Goal: Check status: Check status

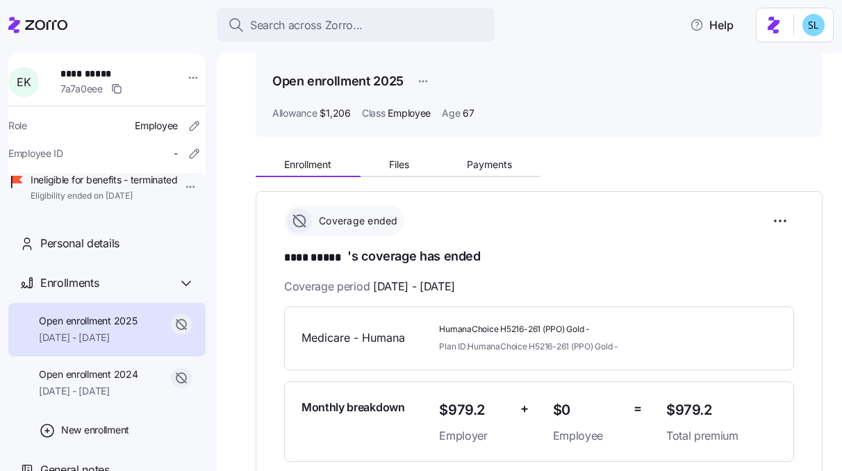
scroll to position [69, 0]
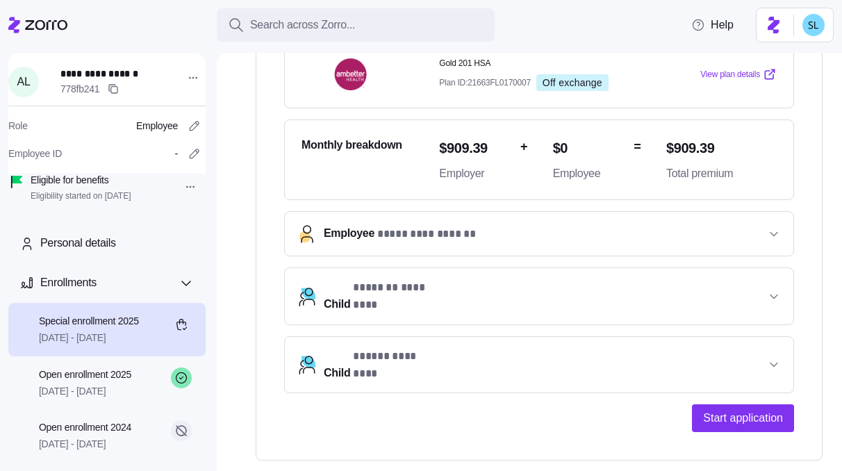
scroll to position [320, 0]
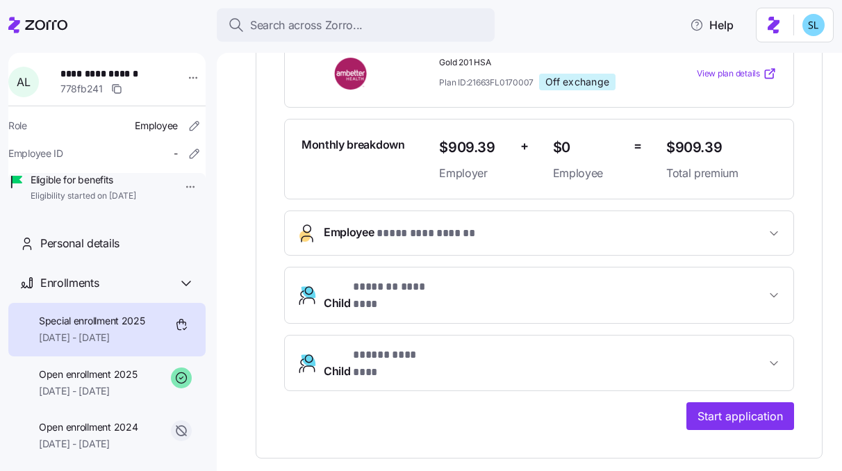
click at [518, 243] on button "Employee * ********* ****** *" at bounding box center [539, 233] width 509 height 44
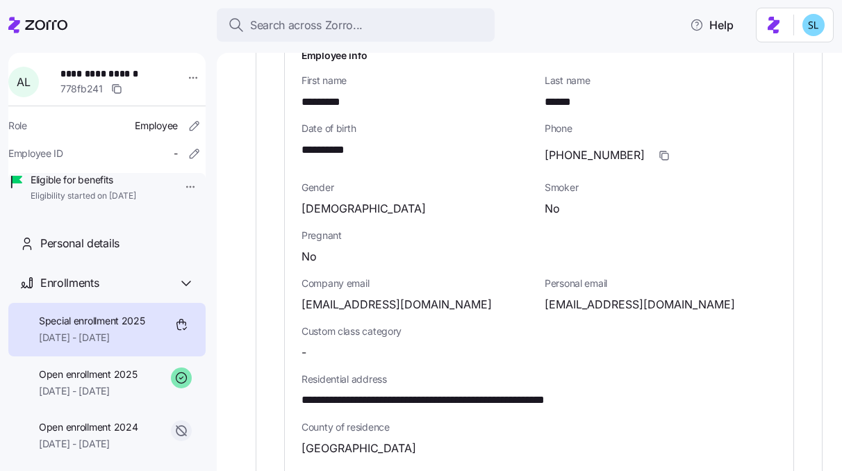
scroll to position [620, 0]
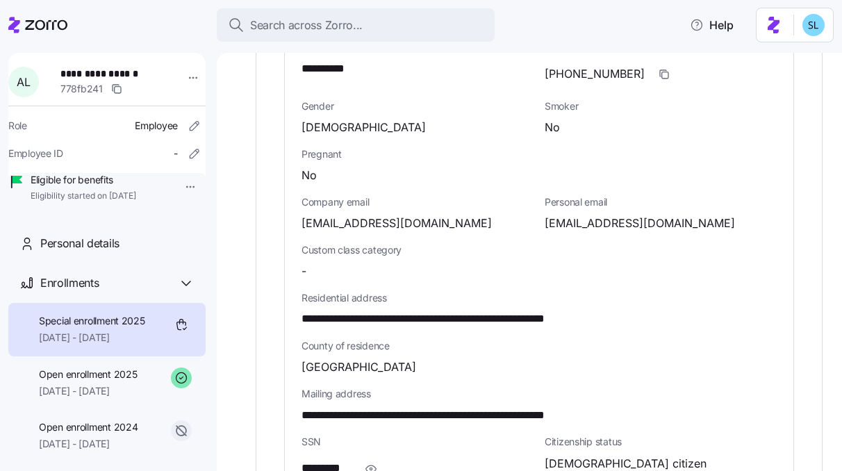
click at [584, 222] on span "alexandralawson15@gmail.com" at bounding box center [640, 223] width 190 height 17
copy span "alexandralawson15"
click at [582, 226] on span "alexandralawson15@gmail.com" at bounding box center [640, 223] width 190 height 17
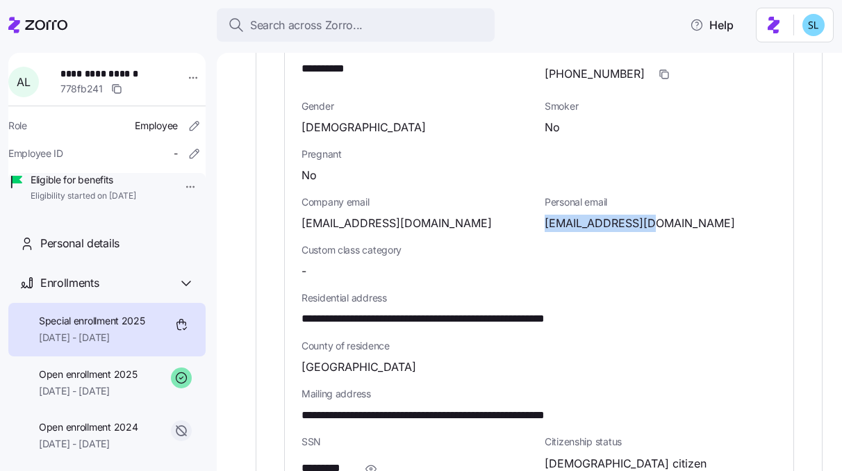
click at [582, 226] on span "alexandralawson15@gmail.com" at bounding box center [640, 223] width 190 height 17
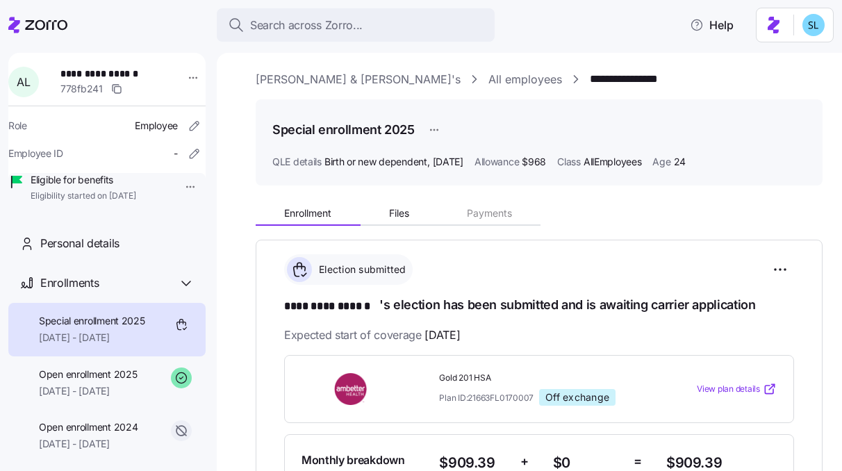
scroll to position [0, 0]
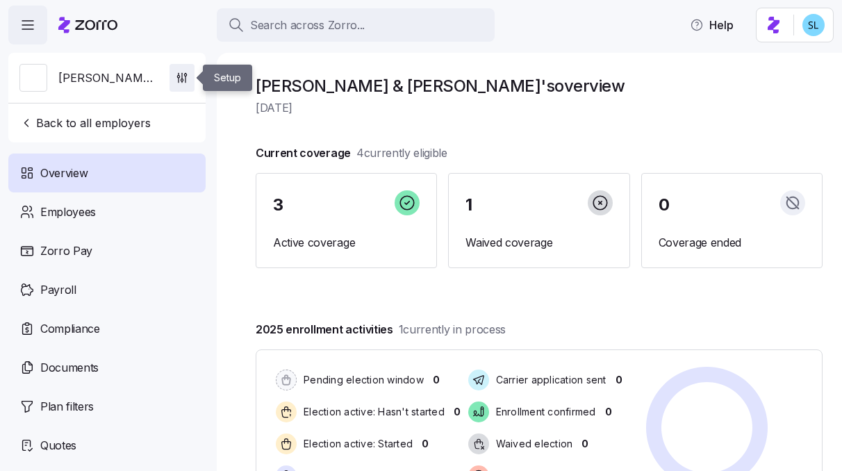
click at [188, 77] on span "button" at bounding box center [182, 78] width 24 height 26
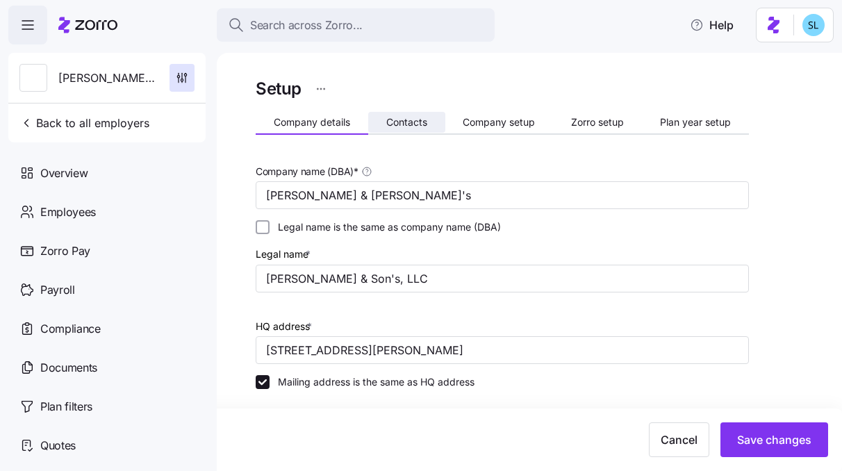
click at [420, 128] on button "Contacts" at bounding box center [406, 122] width 77 height 21
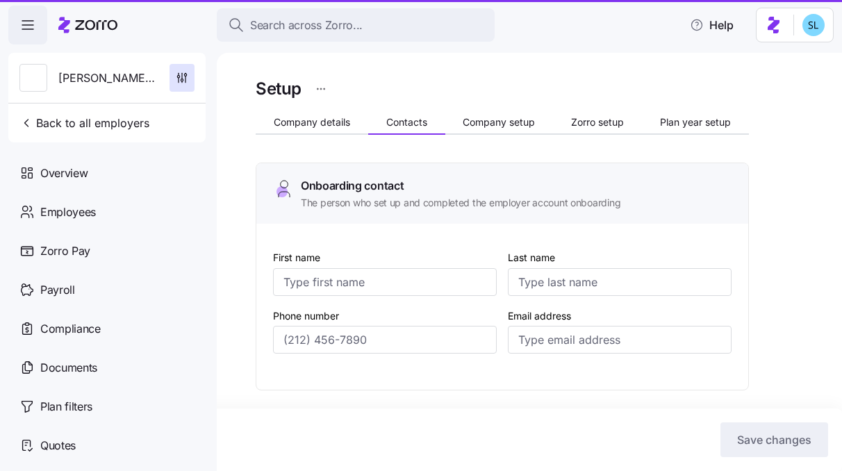
type input "Bob"
type input "Arnold"
type input "arnoldandsonskfc@gmail.com"
type input "Bob"
type input "Arnold"
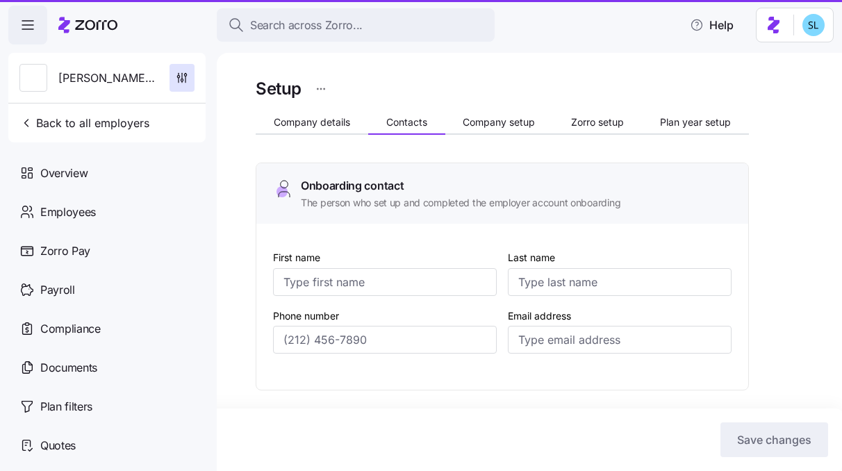
type input "arnoldandsonskfc@gmail.com"
type input "Bob"
type input "Arnold"
type input "arnoldandsonskfc@gmail.com"
type input "Bob"
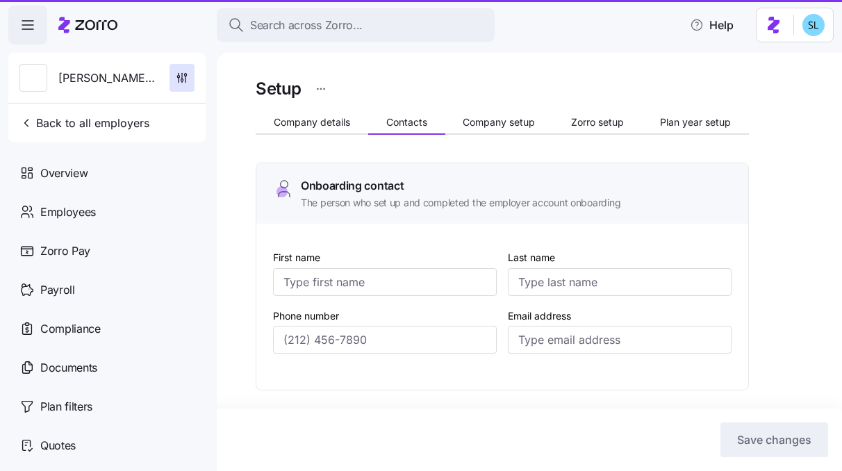
type input "Arnold"
type input "arnoldandsonskfc@gmail.com"
type input "(216) 314-0277"
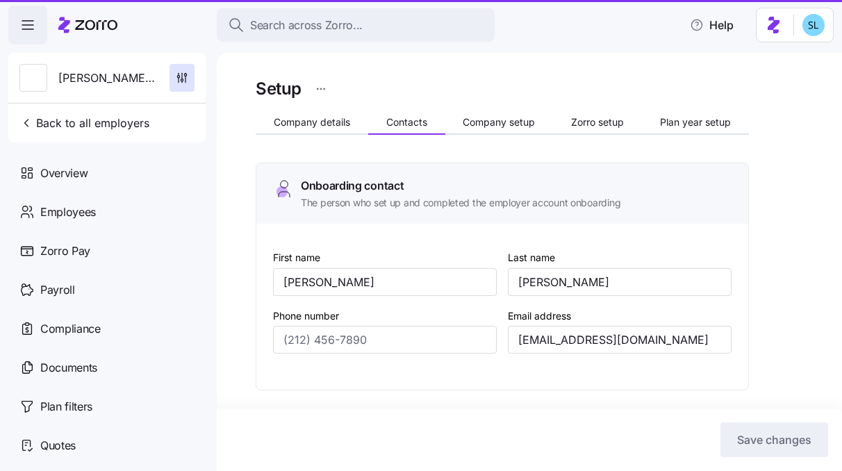
type input "(216) 314-0277"
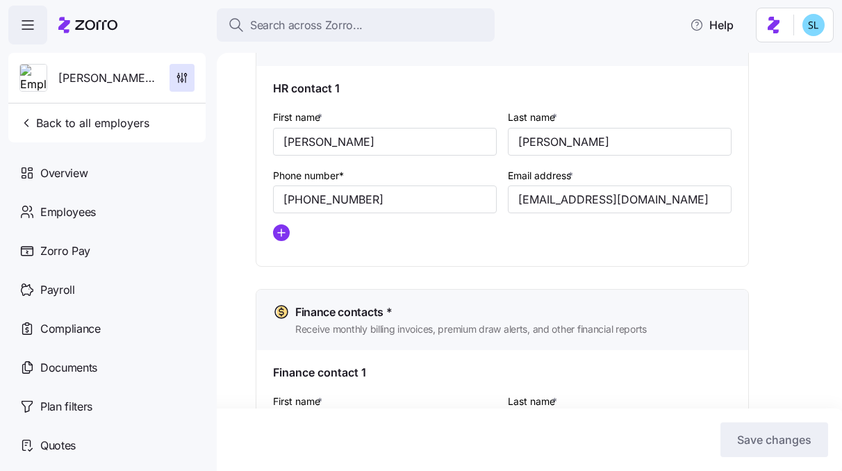
scroll to position [669, 0]
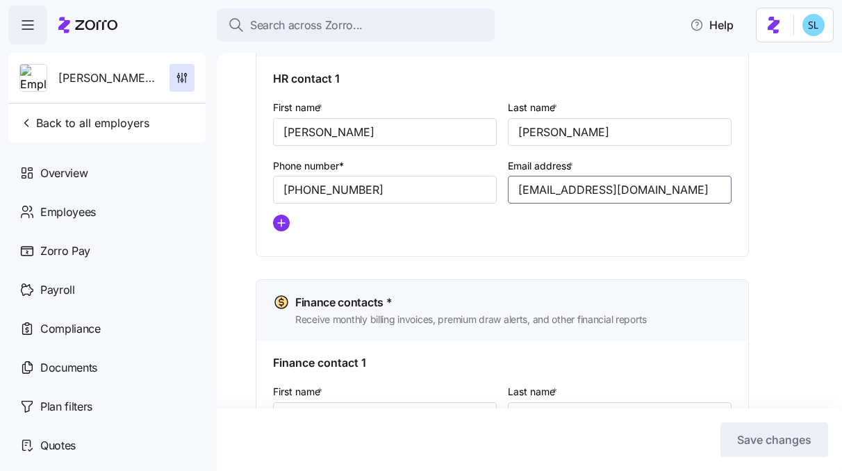
click at [543, 193] on input "arnoldandsonskfc@gmail.com" at bounding box center [620, 190] width 224 height 28
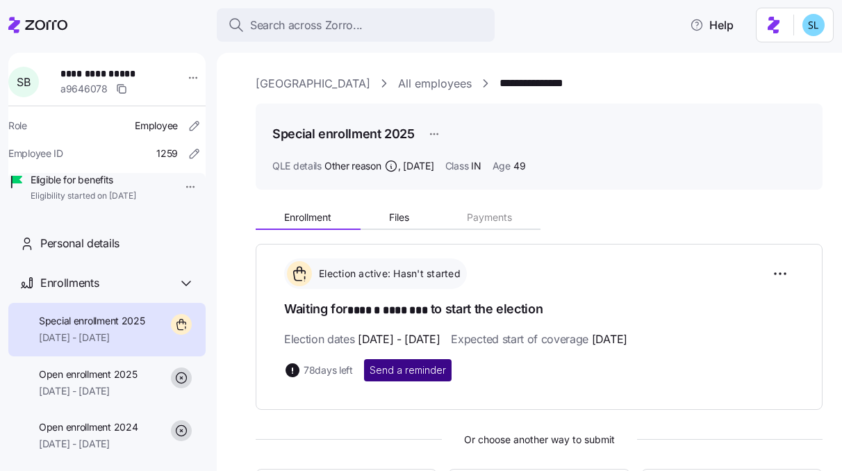
click at [445, 375] on span "Send a reminder" at bounding box center [408, 370] width 76 height 14
drag, startPoint x: 612, startPoint y: 88, endPoint x: 511, endPoint y: 88, distance: 100.8
click at [511, 88] on div "**********" at bounding box center [539, 83] width 567 height 17
copy link "**********"
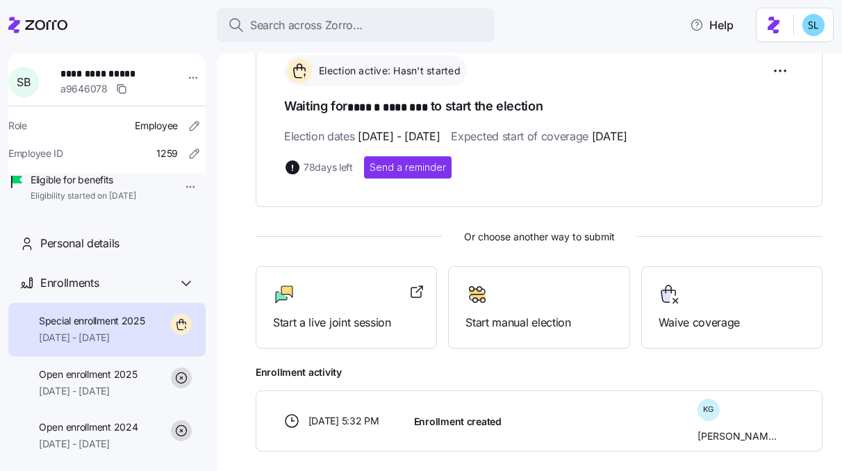
scroll to position [243, 0]
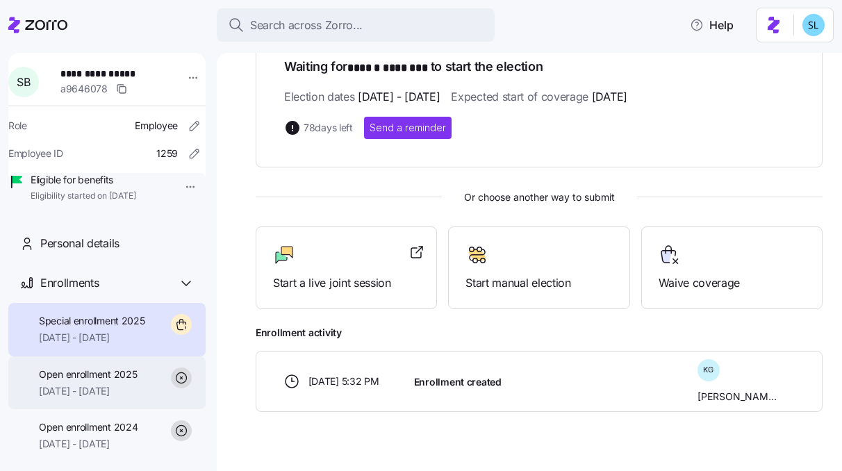
click at [105, 398] on span "[DATE] - [DATE]" at bounding box center [88, 391] width 98 height 14
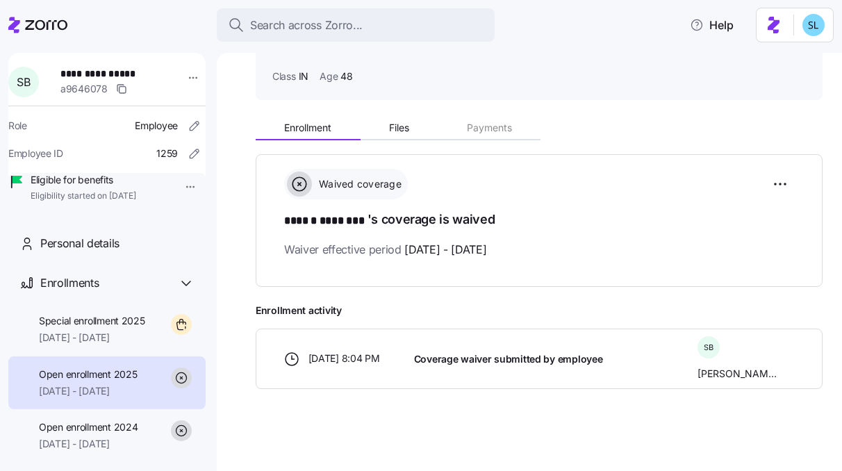
scroll to position [90, 0]
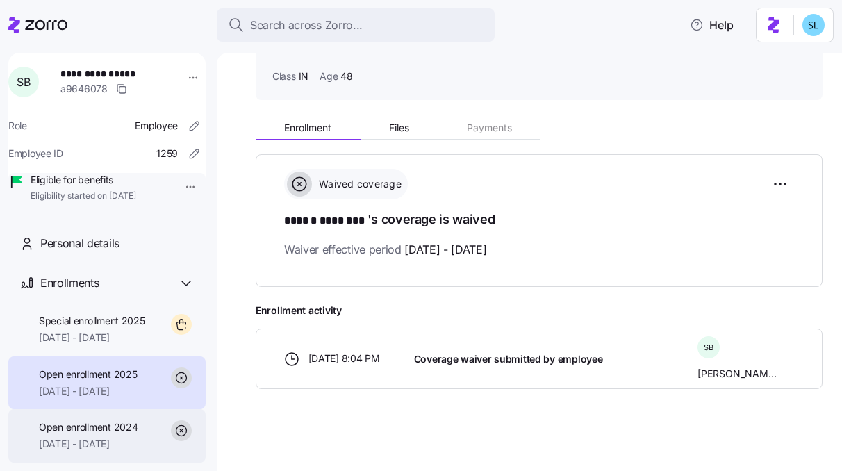
click at [84, 439] on div "Open enrollment 2024 10/01/2024 - 12/31/2024" at bounding box center [106, 436] width 197 height 54
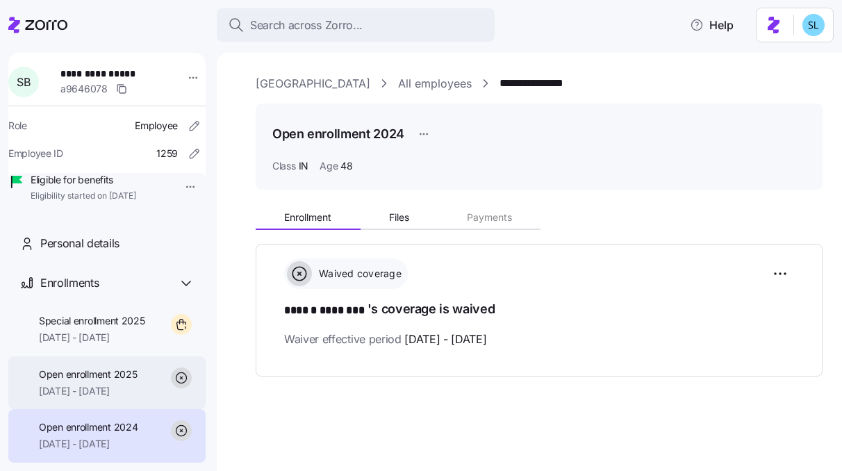
click at [101, 398] on span "[DATE] - [DATE]" at bounding box center [88, 391] width 98 height 14
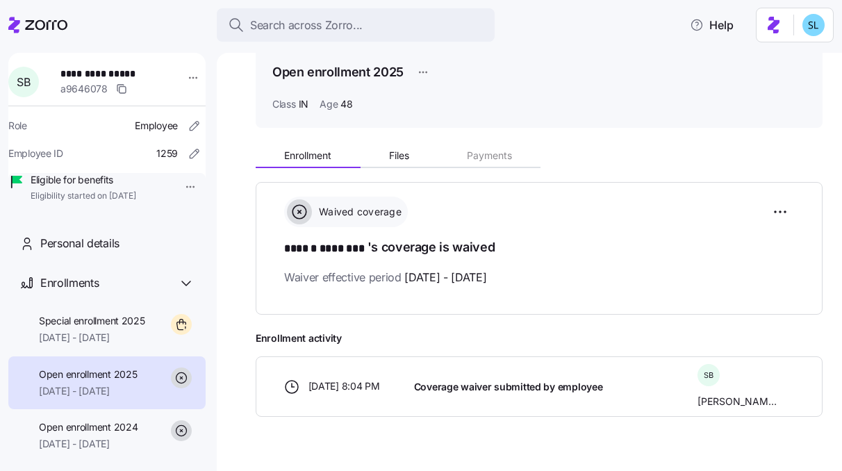
scroll to position [90, 0]
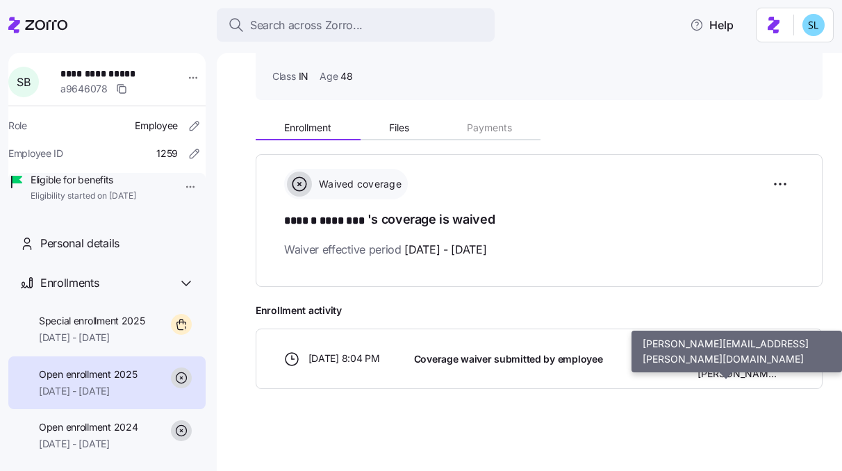
click at [711, 371] on span "Sheila Browning" at bounding box center [737, 374] width 79 height 14
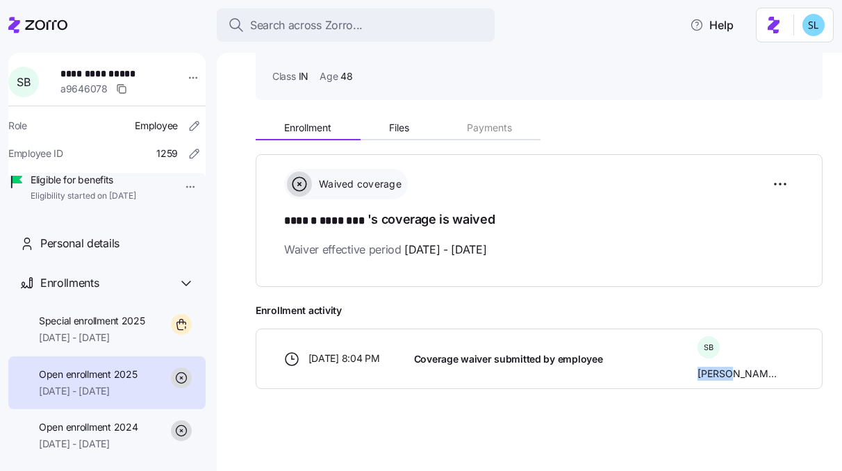
click at [711, 371] on span "Sheila Browning" at bounding box center [737, 374] width 79 height 14
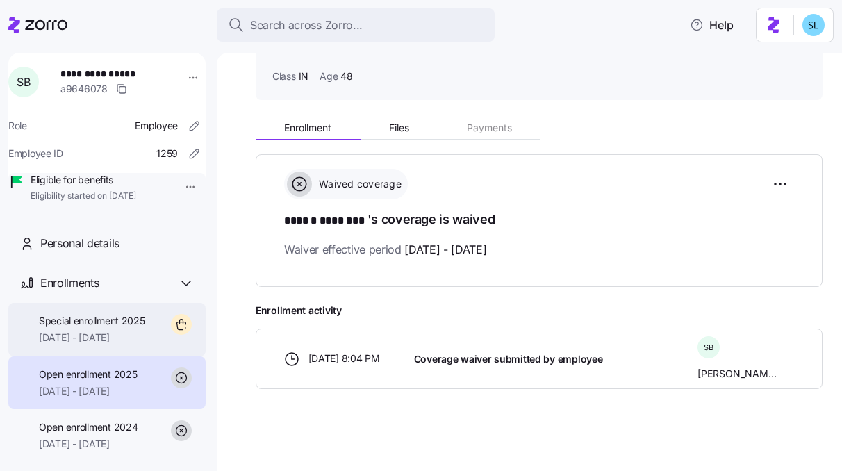
click at [97, 328] on span "Special enrollment 2025" at bounding box center [92, 321] width 106 height 14
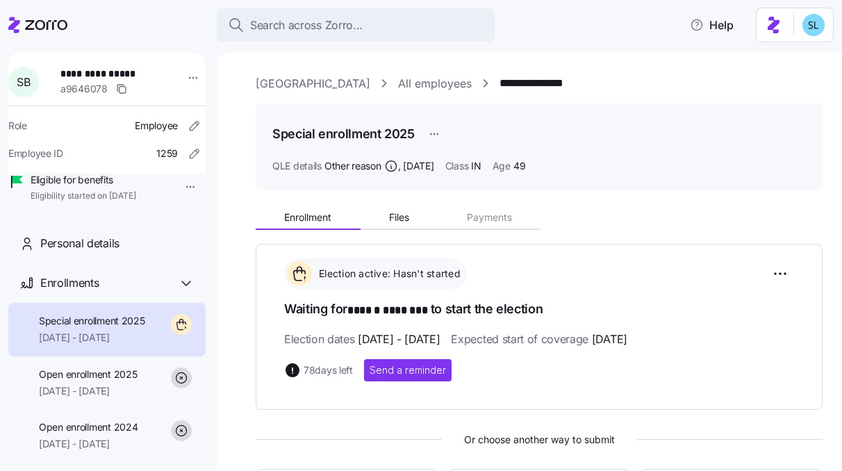
click at [370, 90] on link "Rush Memorial Hospital" at bounding box center [313, 83] width 115 height 17
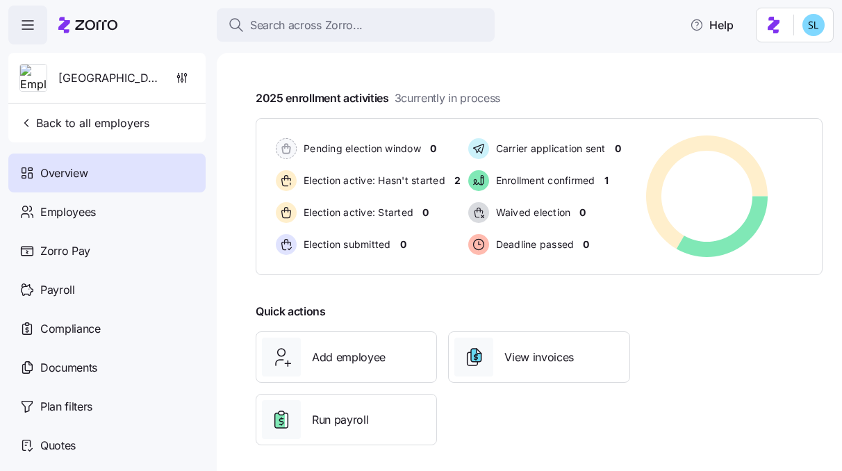
scroll to position [239, 0]
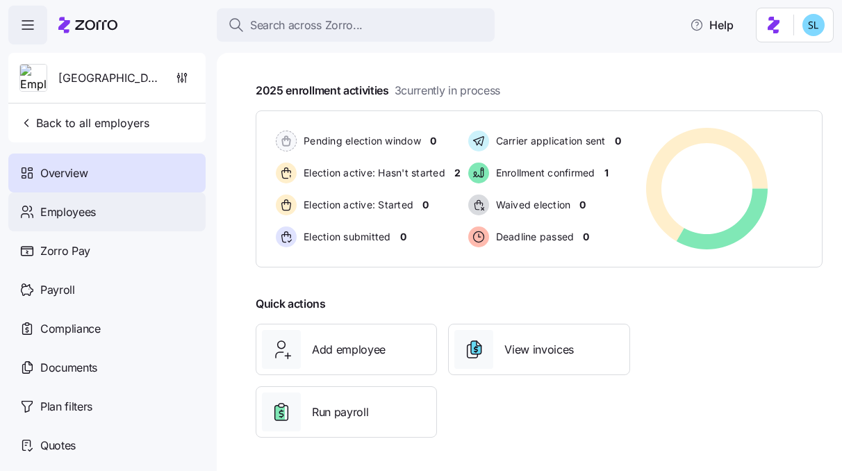
click at [181, 223] on div "Employees" at bounding box center [106, 212] width 197 height 39
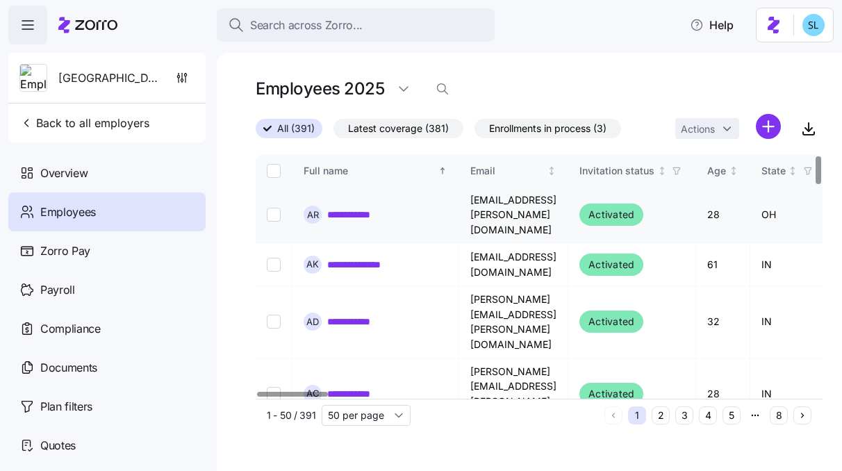
click at [558, 204] on td "abbey.ruther@rushmemorial.com" at bounding box center [513, 215] width 109 height 57
click at [352, 208] on link "**********" at bounding box center [358, 215] width 63 height 14
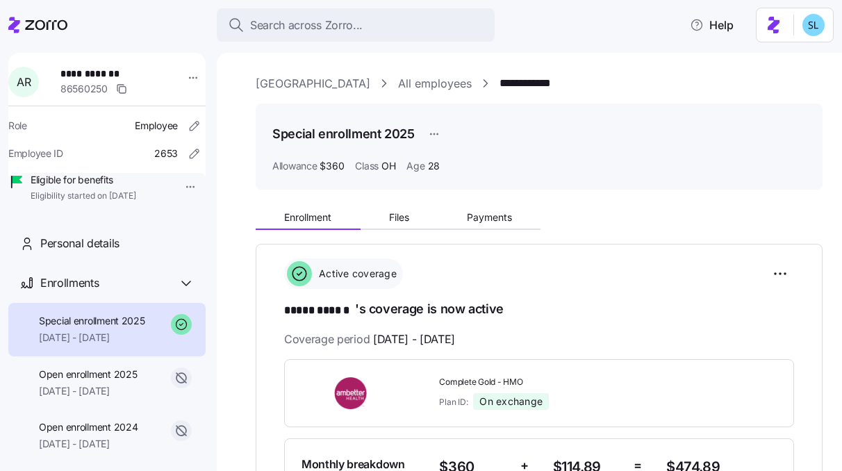
click at [325, 82] on link "[GEOGRAPHIC_DATA]" at bounding box center [313, 83] width 115 height 17
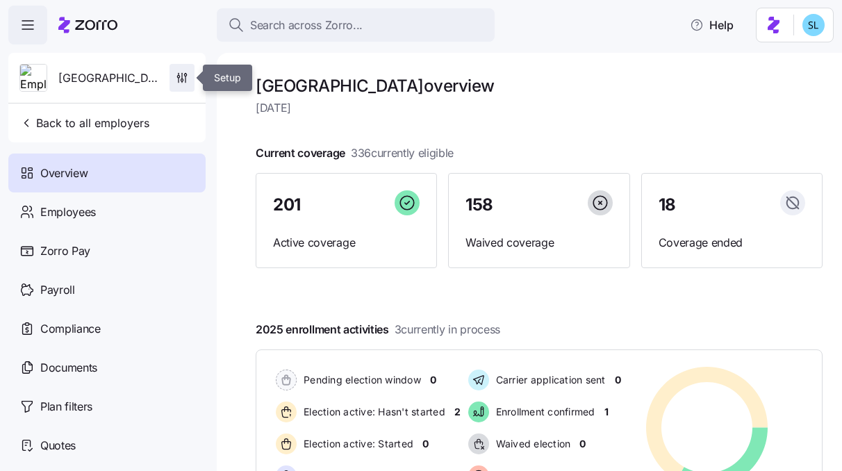
click at [184, 82] on icon "button" at bounding box center [182, 78] width 14 height 14
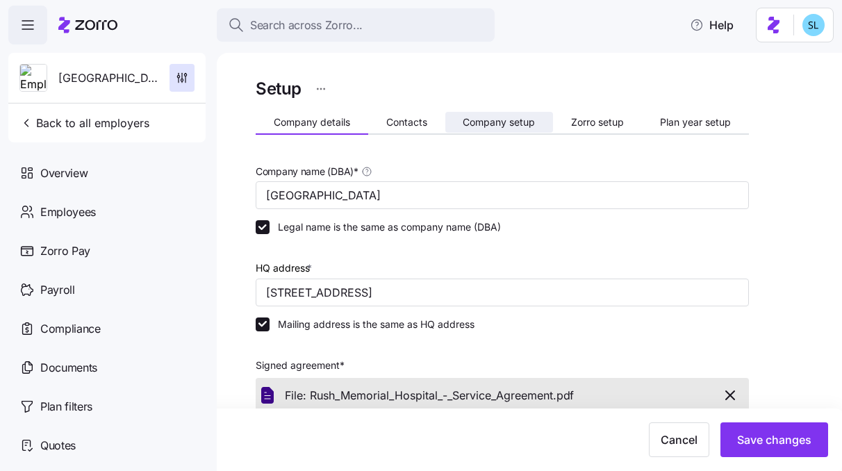
click at [523, 131] on button "Company setup" at bounding box center [499, 122] width 108 height 21
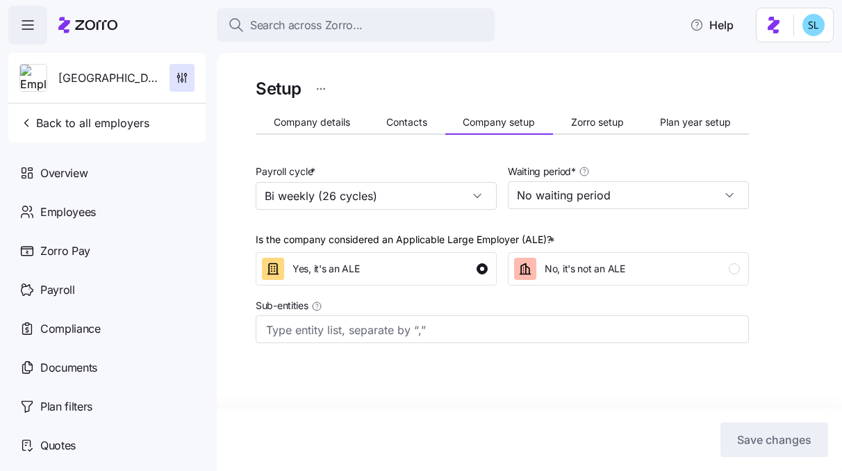
click at [602, 126] on span "Zorro setup" at bounding box center [597, 122] width 53 height 10
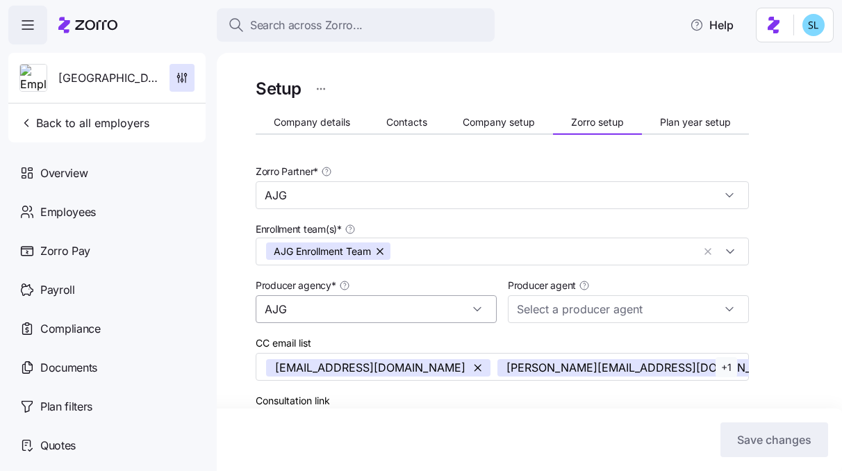
type input "AJG"
